Goal: Information Seeking & Learning: Learn about a topic

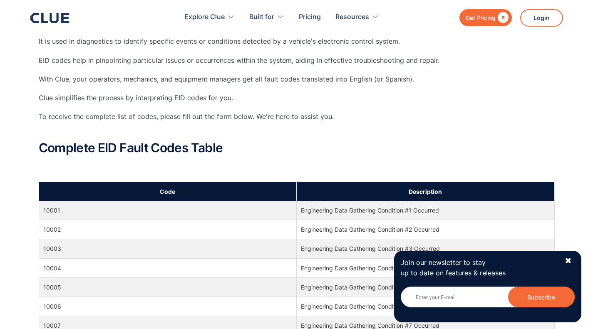
scroll to position [125, 0]
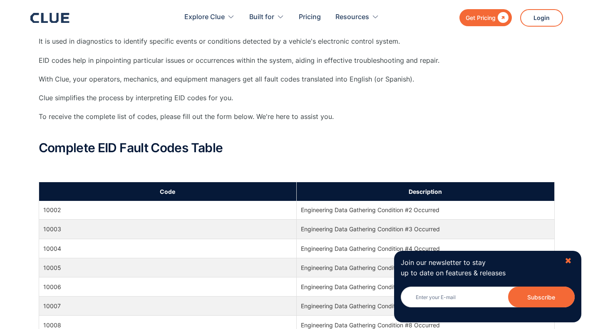
click at [569, 261] on div "✖" at bounding box center [568, 261] width 7 height 10
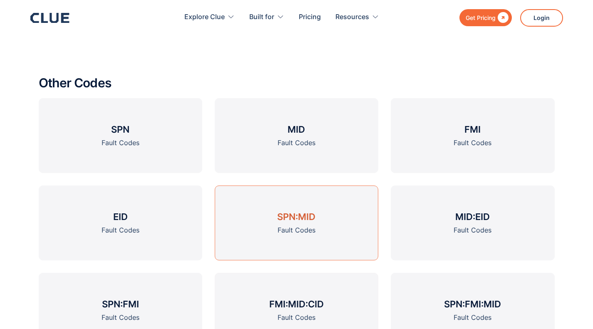
scroll to position [1041, 0]
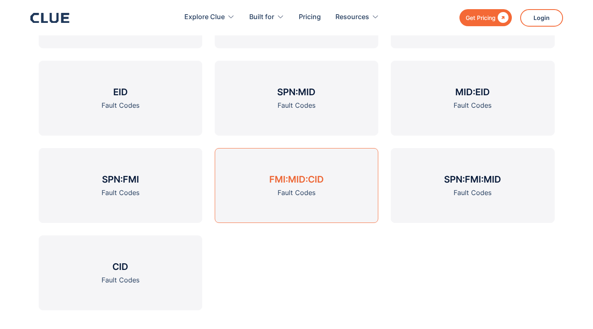
click at [292, 188] on div "Fault Codes" at bounding box center [297, 193] width 38 height 10
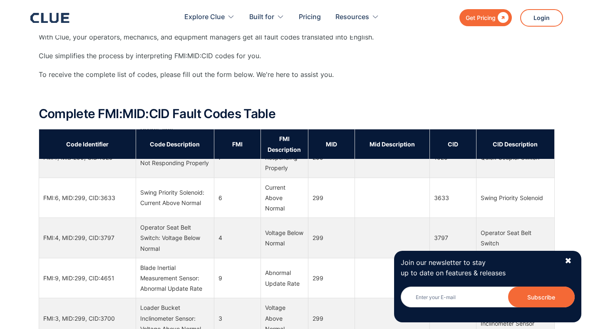
scroll to position [2373, 0]
